Goal: Task Accomplishment & Management: Use online tool/utility

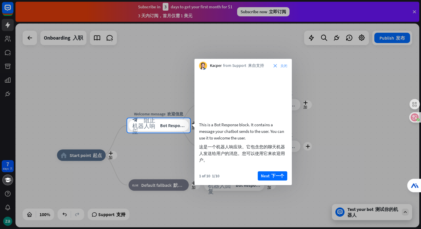
click at [274, 65] on icon "close 关闭" at bounding box center [281, 65] width 14 height 3
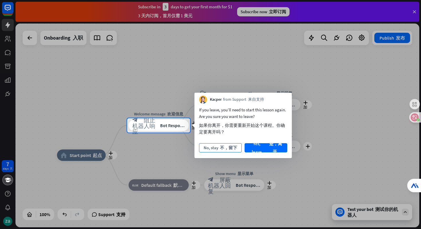
click at [223, 147] on font "不，留下" at bounding box center [228, 147] width 17 height 5
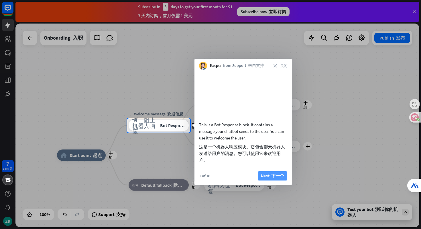
click at [274, 178] on font "下一个" at bounding box center [278, 175] width 13 height 5
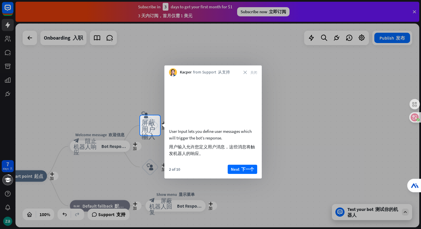
click at [246, 74] on div "Kacper from Support 从支持 close 关闭" at bounding box center [213, 70] width 97 height 11
click at [248, 71] on font at bounding box center [248, 72] width 3 height 3
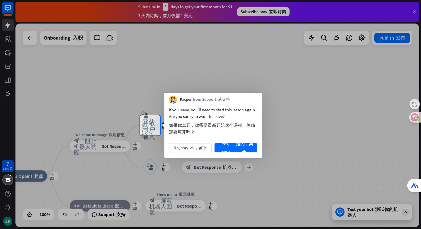
click at [190, 149] on font "不，留下" at bounding box center [198, 147] width 17 height 5
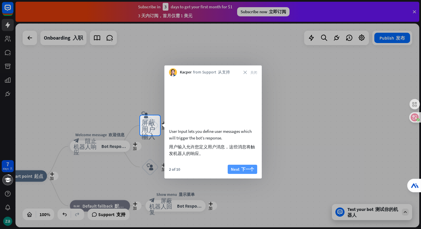
click at [246, 173] on font "下一个" at bounding box center [247, 169] width 15 height 8
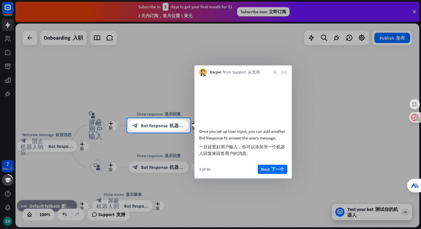
click at [275, 172] on font "下一个" at bounding box center [278, 168] width 13 height 5
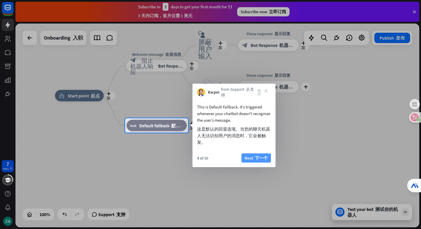
click at [269, 157] on button "Next 下一个" at bounding box center [257, 157] width 30 height 9
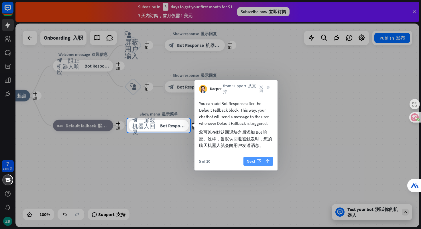
click at [260, 158] on font "下一个" at bounding box center [262, 161] width 15 height 8
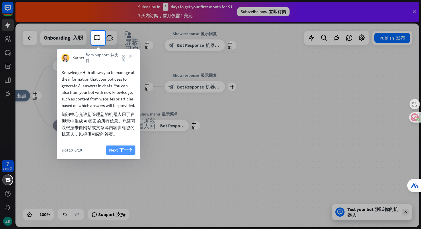
click at [122, 153] on font "下一个" at bounding box center [125, 150] width 15 height 8
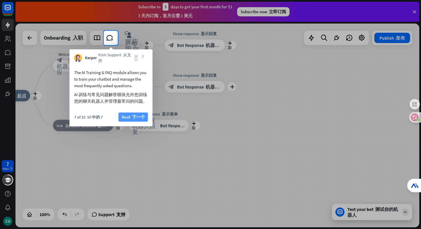
click at [137, 116] on font "下一个" at bounding box center [138, 116] width 13 height 5
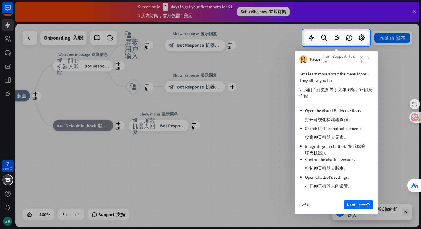
click at [360, 205] on font "下一个" at bounding box center [364, 204] width 13 height 5
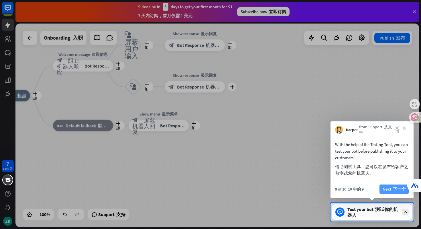
click at [387, 191] on button "Next 下一个" at bounding box center [395, 188] width 30 height 9
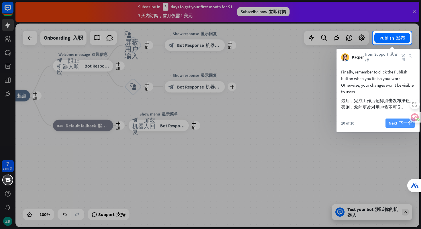
click at [390, 123] on button "Next 下一个" at bounding box center [401, 122] width 30 height 9
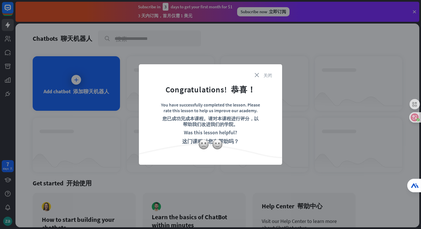
click at [265, 74] on font "关闭" at bounding box center [268, 75] width 9 height 4
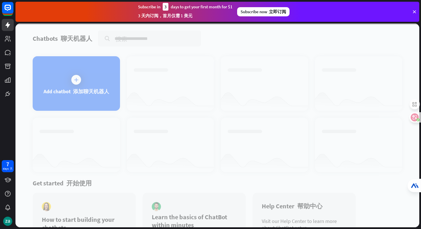
click at [80, 69] on div at bounding box center [217, 126] width 404 height 204
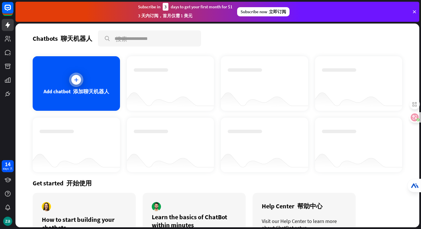
click at [83, 79] on div "Add chatbot 添加聊天机器人" at bounding box center [76, 83] width 87 height 54
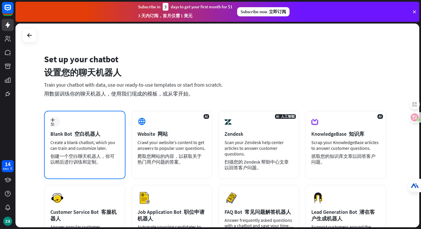
click at [75, 128] on div "plus 加 Blank Bot 空白机器人 Create a blank chatbot, which you can train and customiz…" at bounding box center [84, 145] width 81 height 68
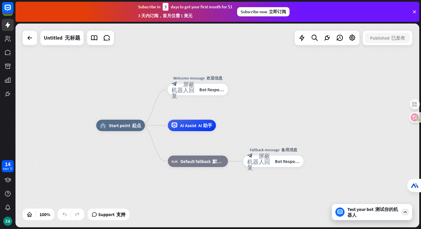
drag, startPoint x: 278, startPoint y: 101, endPoint x: 241, endPoint y: 100, distance: 37.3
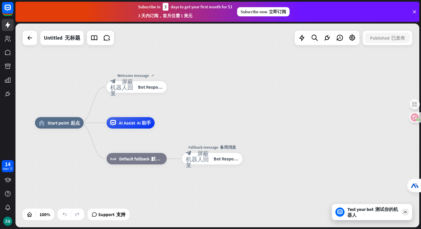
drag, startPoint x: 288, startPoint y: 104, endPoint x: 227, endPoint y: 101, distance: 61.7
click at [227, 101] on div "home_2 Start point 起点 Welcome message block_bot_response 屏蔽机器人回复 Bot Response 机…" at bounding box center [217, 126] width 404 height 204
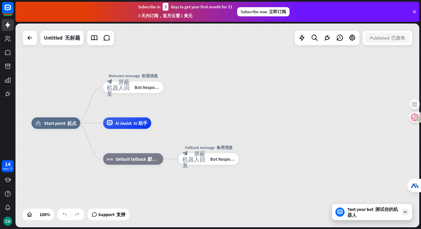
drag, startPoint x: 235, startPoint y: 106, endPoint x: 218, endPoint y: 106, distance: 16.9
click at [223, 106] on div "home_2 Start point 起点 Welcome message 欢迎信息 block_bot_response 屏蔽机器人回复 Bot Respo…" at bounding box center [217, 126] width 404 height 204
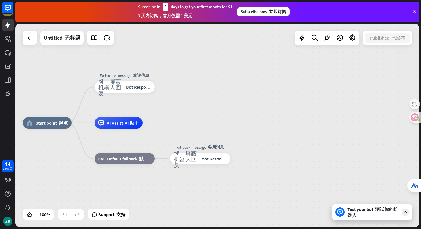
drag, startPoint x: 222, startPoint y: 106, endPoint x: 253, endPoint y: 100, distance: 32.1
click at [259, 103] on div "home_2 Start point 起点 Welcome message 欢迎信息 block_bot_response 屏蔽机器人回复 Bot Respo…" at bounding box center [217, 126] width 404 height 204
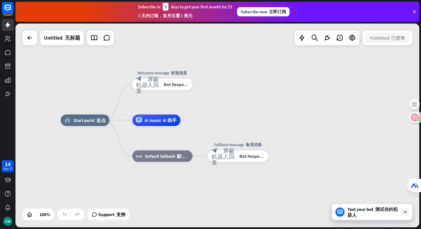
drag, startPoint x: 245, startPoint y: 98, endPoint x: 211, endPoint y: 108, distance: 35.8
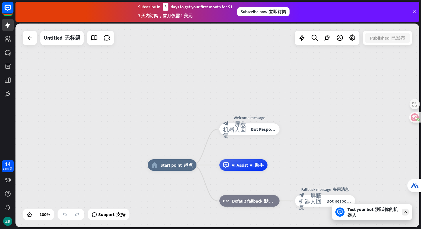
drag, startPoint x: 122, startPoint y: 62, endPoint x: 209, endPoint y: 106, distance: 97.2
click at [209, 107] on div "home_2 Start point 起点 Welcome message block_bot_response 屏蔽机器人回复 Bot Response 机…" at bounding box center [217, 126] width 404 height 204
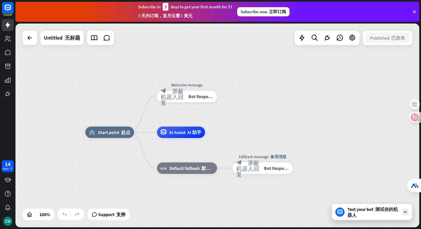
drag, startPoint x: 216, startPoint y: 108, endPoint x: 130, endPoint y: 67, distance: 95.5
click at [130, 67] on div "home_2 Start point 起点 Edit name 编辑名称 more_horiz Welcome message block_bot_respo…" at bounding box center [217, 126] width 404 height 204
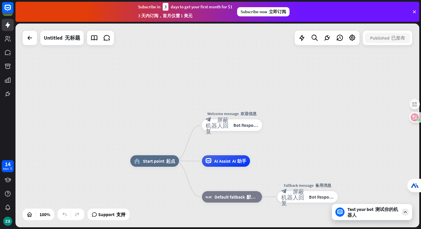
drag, startPoint x: 92, startPoint y: 56, endPoint x: 124, endPoint y: 63, distance: 32.9
click at [126, 64] on div "home_2 Start point 起点 Welcome message 欢迎信息 block_bot_response 屏蔽机器人回复 Bot Respo…" at bounding box center [217, 126] width 404 height 204
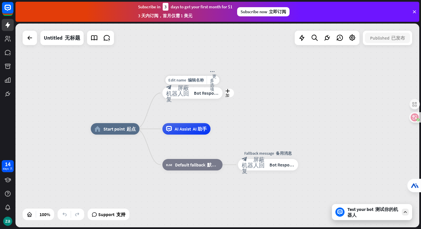
click at [193, 93] on div "block_bot_response 屏蔽机器人回复 Bot Response 机器人回复" at bounding box center [193, 92] width 60 height 11
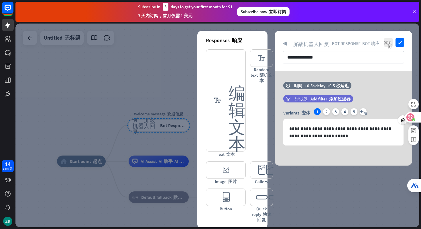
click at [413, 115] on icon at bounding box center [411, 117] width 6 height 6
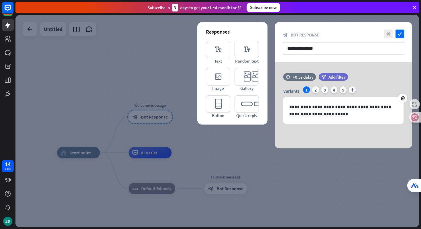
click at [153, 84] on div at bounding box center [217, 121] width 404 height 212
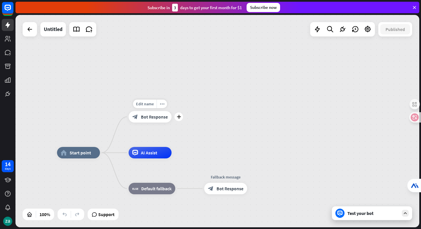
click at [163, 118] on span "Bot Response" at bounding box center [154, 117] width 27 height 6
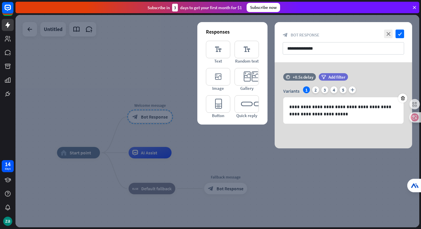
click at [309, 184] on div at bounding box center [217, 121] width 404 height 212
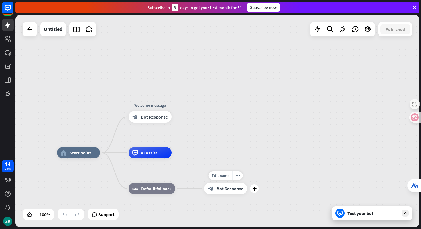
click at [237, 188] on span "Bot Response" at bounding box center [230, 189] width 27 height 6
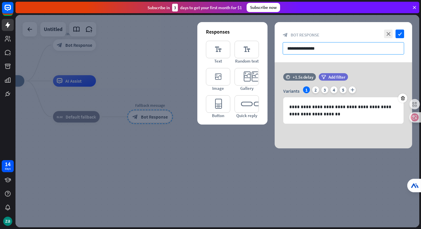
click at [306, 51] on input "**********" at bounding box center [344, 48] width 122 height 12
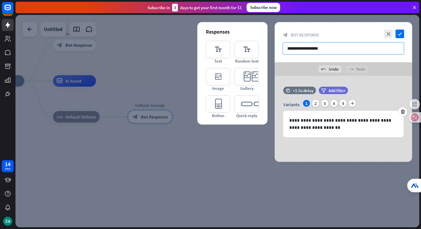
type input "**********"
click at [232, 153] on div at bounding box center [217, 121] width 404 height 212
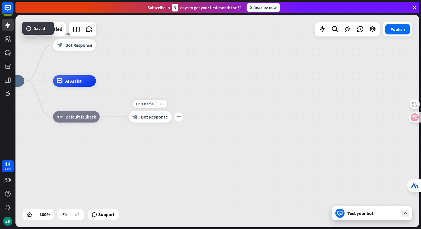
click at [167, 118] on span "Bot Response" at bounding box center [154, 117] width 27 height 6
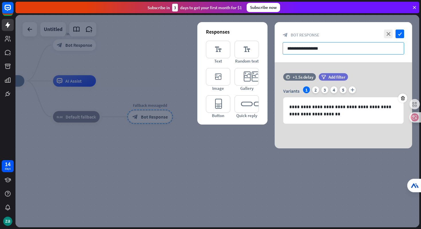
click at [332, 47] on input "**********" at bounding box center [344, 48] width 122 height 12
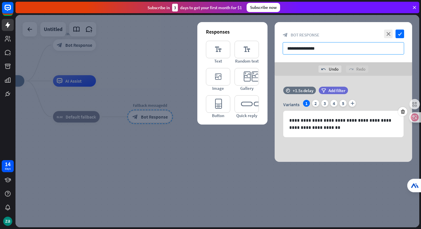
type input "**********"
click at [155, 108] on div at bounding box center [217, 121] width 404 height 212
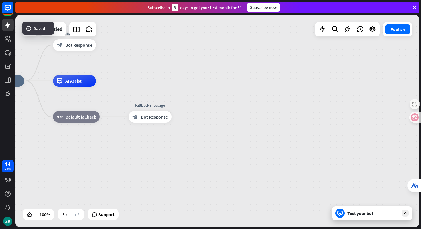
drag, startPoint x: 126, startPoint y: 64, endPoint x: 189, endPoint y: 95, distance: 69.8
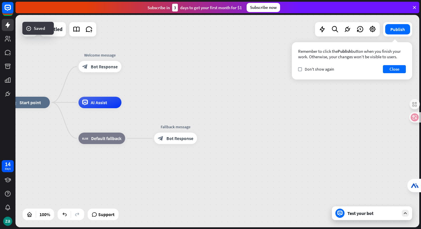
drag, startPoint x: 182, startPoint y: 87, endPoint x: 216, endPoint y: 108, distance: 40.1
click at [217, 108] on div "home_2 Start point Welcome message block_bot_response Bot Response AI Assist bl…" at bounding box center [217, 121] width 404 height 212
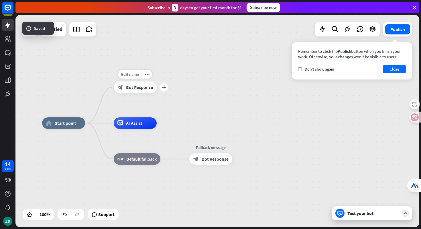
click at [131, 89] on span "Bot Response" at bounding box center [139, 87] width 27 height 6
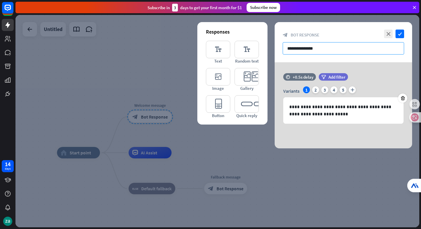
click at [327, 50] on input "**********" at bounding box center [344, 48] width 122 height 12
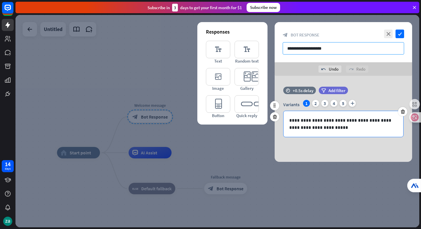
type input "**********"
click at [335, 129] on p "**********" at bounding box center [344, 124] width 108 height 14
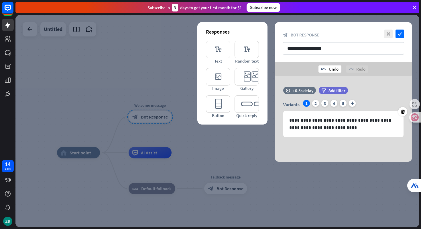
click at [329, 69] on div "undo Undo" at bounding box center [330, 68] width 23 height 7
click at [330, 69] on div "undo Undo" at bounding box center [330, 68] width 23 height 7
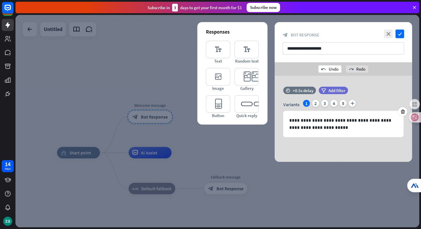
click at [329, 69] on div "undo Undo" at bounding box center [330, 68] width 23 height 7
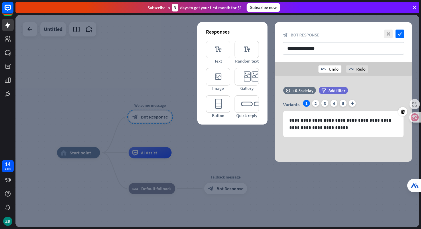
type input "**********"
click at [329, 69] on div "undo Undo" at bounding box center [330, 68] width 23 height 7
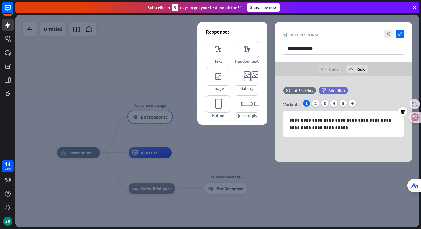
drag, startPoint x: 213, startPoint y: 157, endPoint x: 135, endPoint y: 143, distance: 79.2
click at [159, 119] on div at bounding box center [217, 121] width 404 height 212
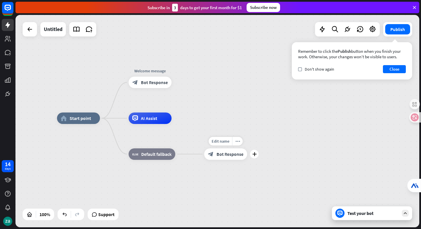
click at [223, 160] on div "Edit name more_horiz plus Fallback message block_bot_response Bot Response" at bounding box center [225, 153] width 43 height 11
click at [230, 153] on span "Bot Response" at bounding box center [230, 154] width 27 height 6
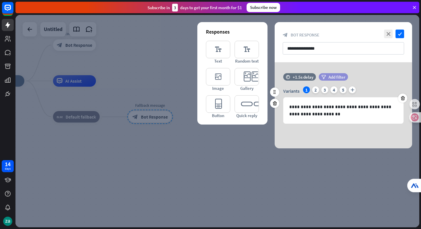
click at [331, 75] on span "Add filter" at bounding box center [337, 76] width 17 height 5
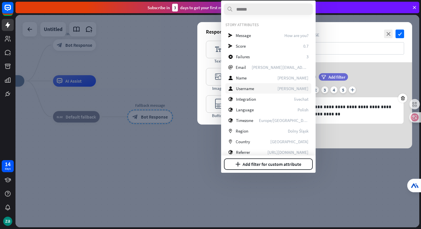
click at [256, 85] on div "user Username [PERSON_NAME]" at bounding box center [269, 88] width 86 height 10
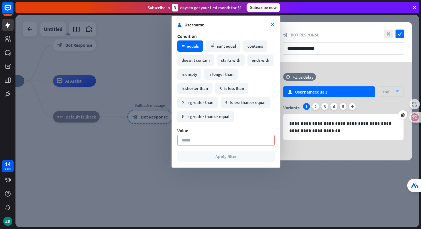
click at [351, 157] on div "**********" at bounding box center [344, 111] width 138 height 98
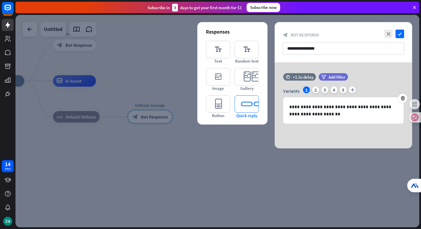
click at [238, 101] on icon "editor_quick_replies" at bounding box center [247, 103] width 24 height 17
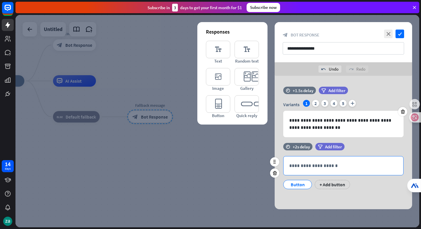
click at [315, 166] on p "**********" at bounding box center [344, 165] width 108 height 7
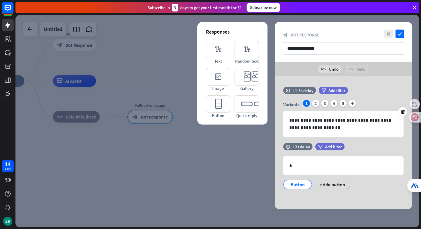
click at [252, 180] on div at bounding box center [217, 121] width 404 height 212
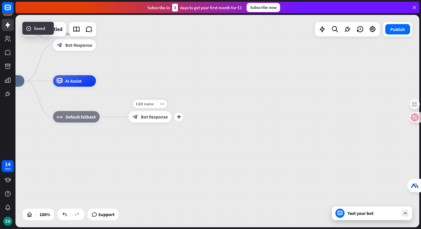
click at [162, 118] on span "Bot Response" at bounding box center [154, 117] width 27 height 6
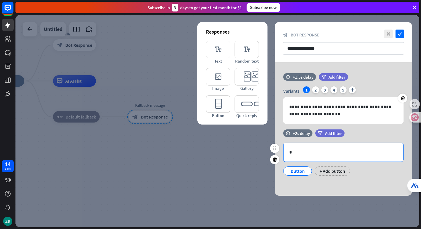
click at [310, 151] on p "*" at bounding box center [344, 152] width 108 height 7
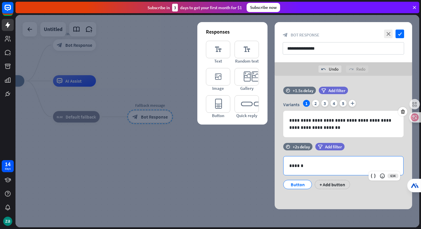
click at [190, 158] on div at bounding box center [217, 121] width 404 height 212
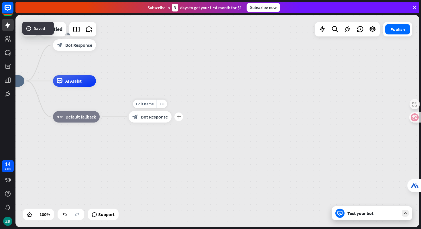
click at [141, 111] on div "block_bot_response Bot Response" at bounding box center [150, 116] width 43 height 11
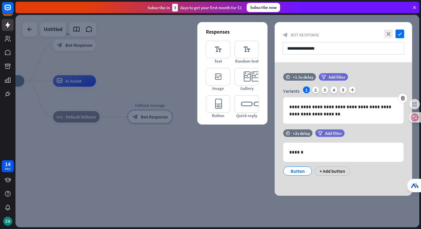
click at [152, 69] on div at bounding box center [217, 121] width 404 height 212
